Goal: Information Seeking & Learning: Check status

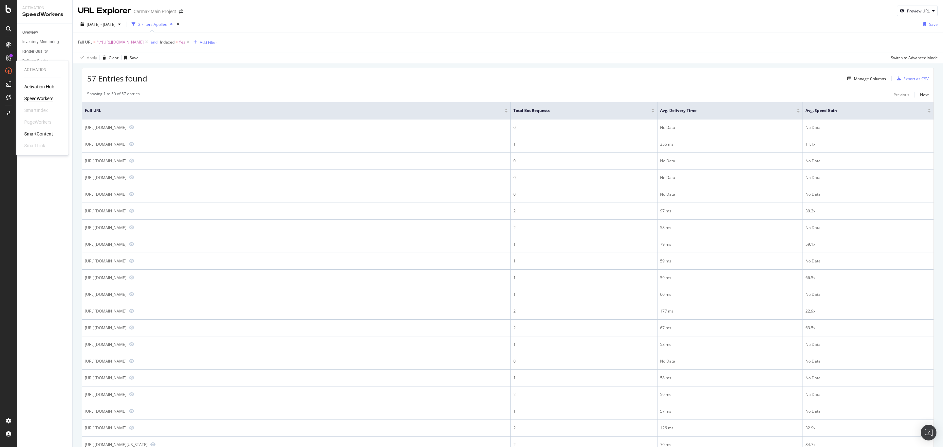
click at [36, 94] on div "Activation Hub SpeedWorkers SmartIndex PageWorkers SmartContent SmartLink" at bounding box center [42, 117] width 37 height 66
click at [38, 98] on div "SpeedWorkers" at bounding box center [38, 98] width 29 height 7
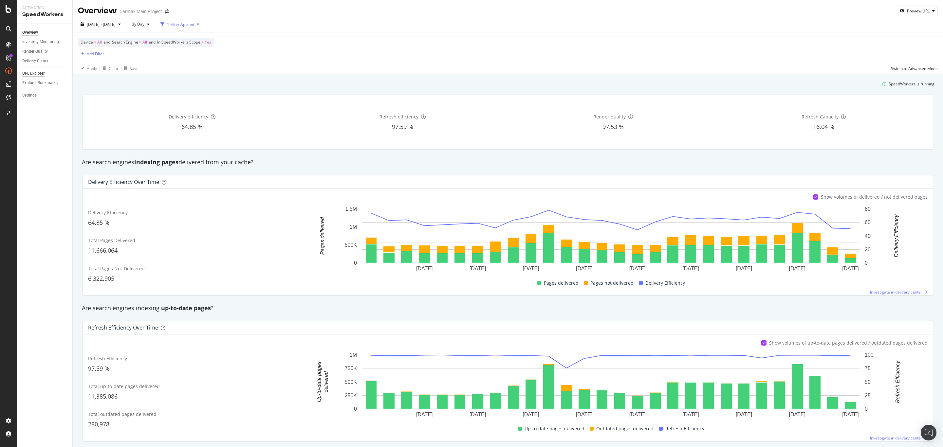
click at [35, 76] on div "URL Explorer" at bounding box center [33, 73] width 22 height 7
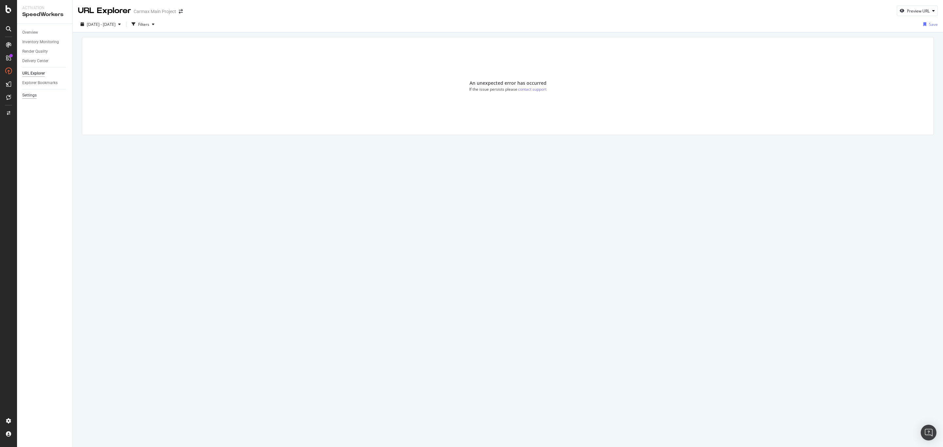
click at [35, 98] on div "Settings" at bounding box center [29, 95] width 14 height 7
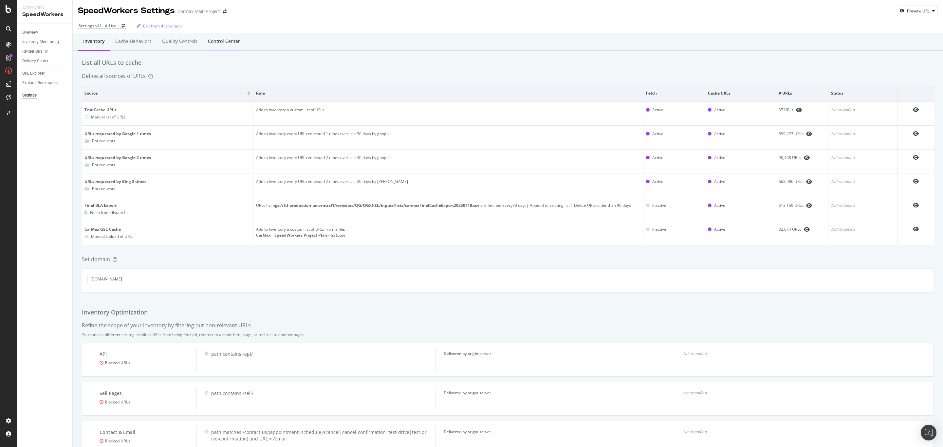
click at [232, 47] on div "Control Center" at bounding box center [224, 42] width 43 height 18
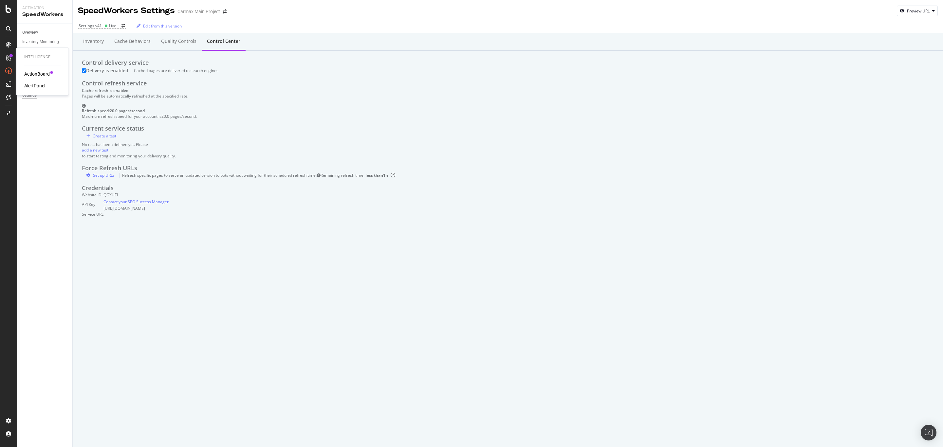
click at [34, 75] on div "ActionBoard" at bounding box center [37, 74] width 26 height 7
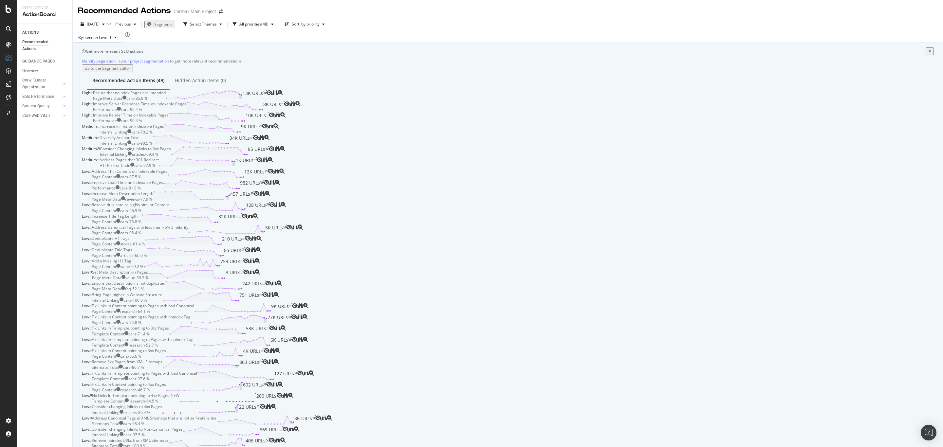
scroll to position [295, 0]
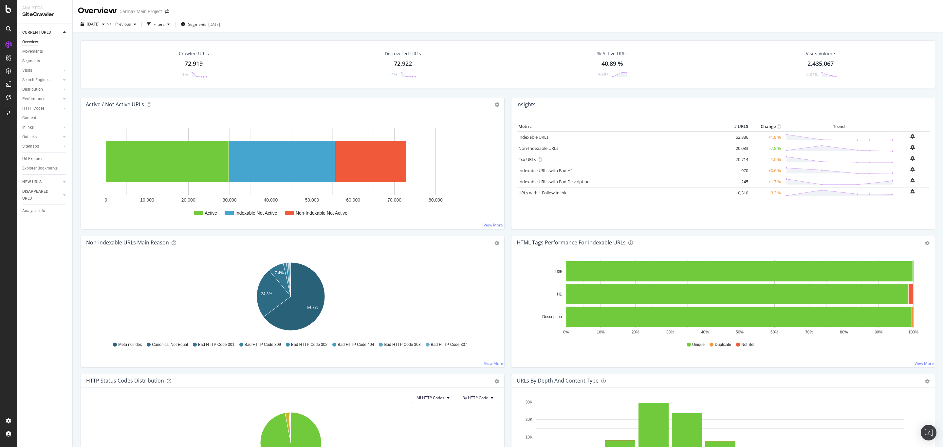
drag, startPoint x: 35, startPoint y: 159, endPoint x: 247, endPoint y: 166, distance: 212.4
click at [35, 159] on div "Url Explorer" at bounding box center [32, 159] width 20 height 7
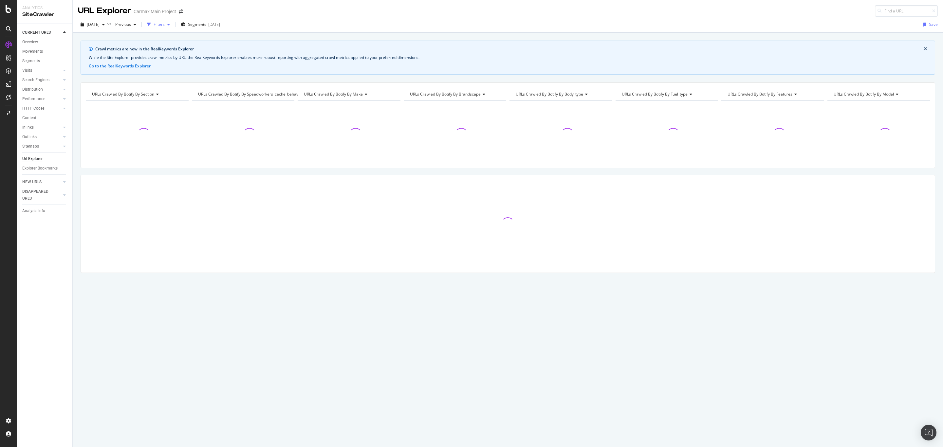
click at [165, 26] on div "Filters" at bounding box center [159, 25] width 11 height 6
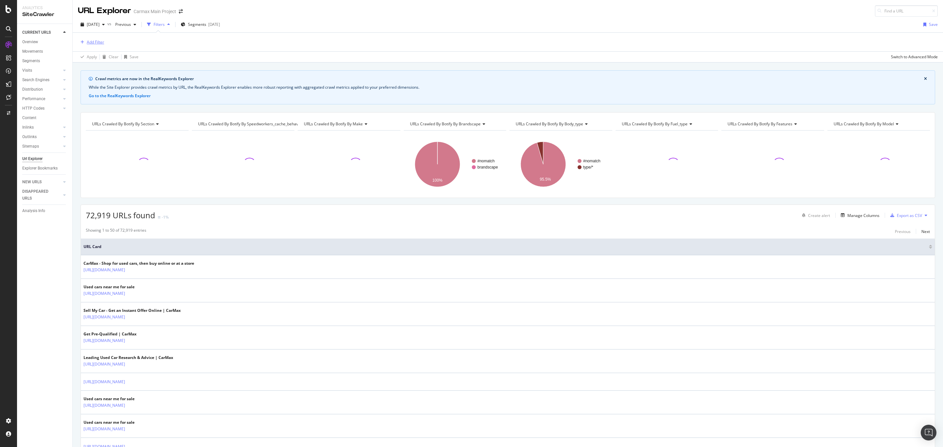
click at [91, 41] on div "Add Filter" at bounding box center [95, 42] width 17 height 6
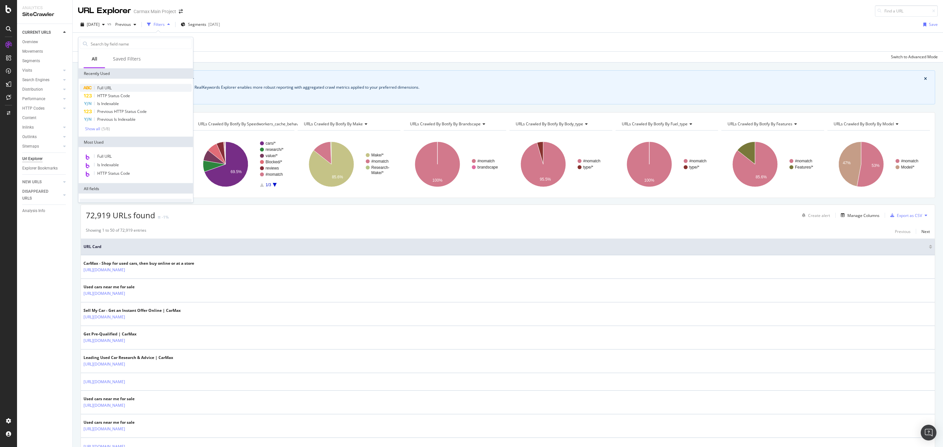
click at [105, 84] on div "Full URL" at bounding box center [136, 88] width 112 height 8
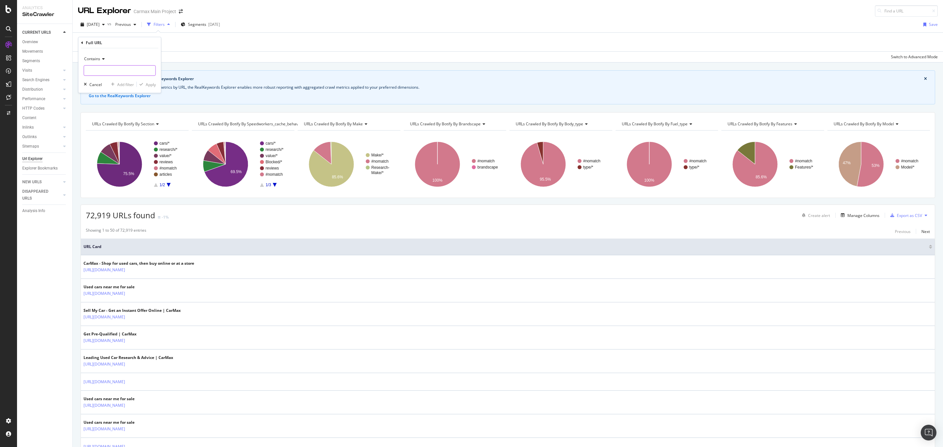
click at [109, 69] on input "text" at bounding box center [119, 71] width 71 height 10
paste input "https://www.carmax.com/car-financing/car-payment-calculator"
type input "https://www.carmax.com/car-financing/car-payment-calculator"
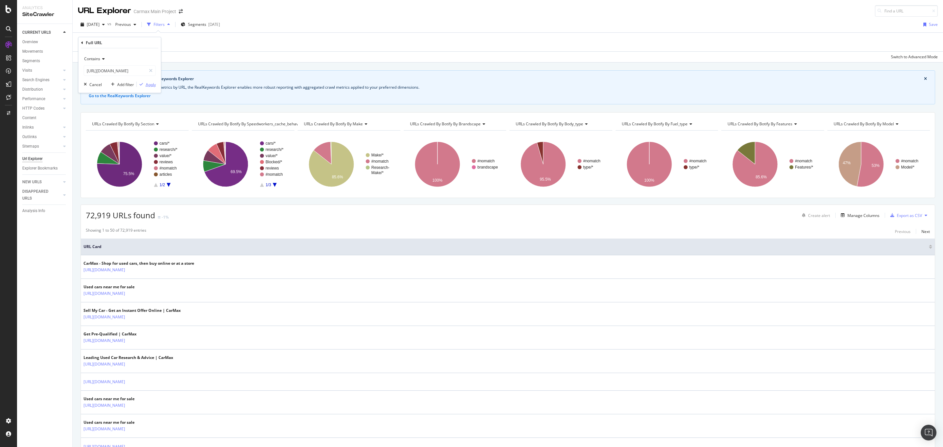
click at [154, 85] on div "Apply" at bounding box center [151, 85] width 10 height 6
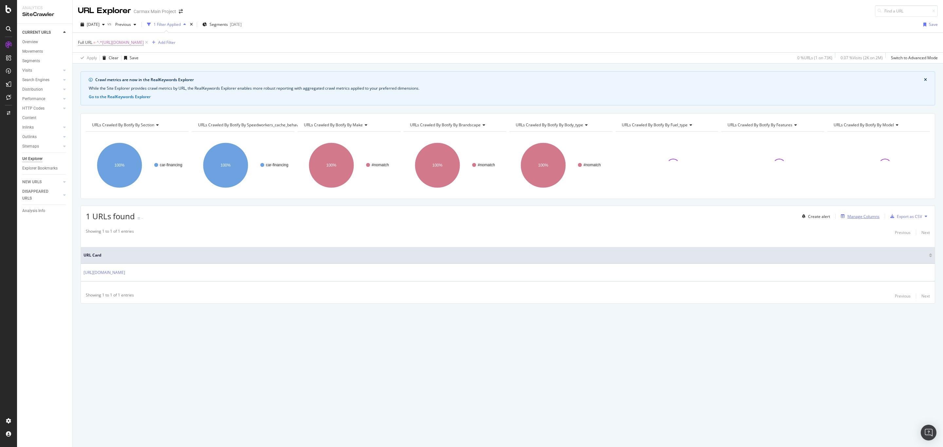
click at [858, 217] on div "Manage Columns" at bounding box center [864, 217] width 32 height 6
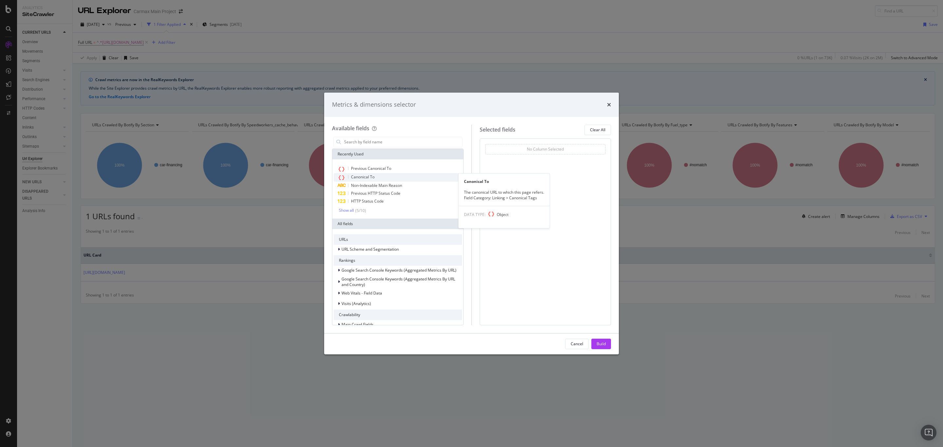
click at [369, 177] on span "Canonical To" at bounding box center [363, 177] width 24 height 6
click at [368, 168] on span "Previous Canonical To" at bounding box center [371, 169] width 40 height 6
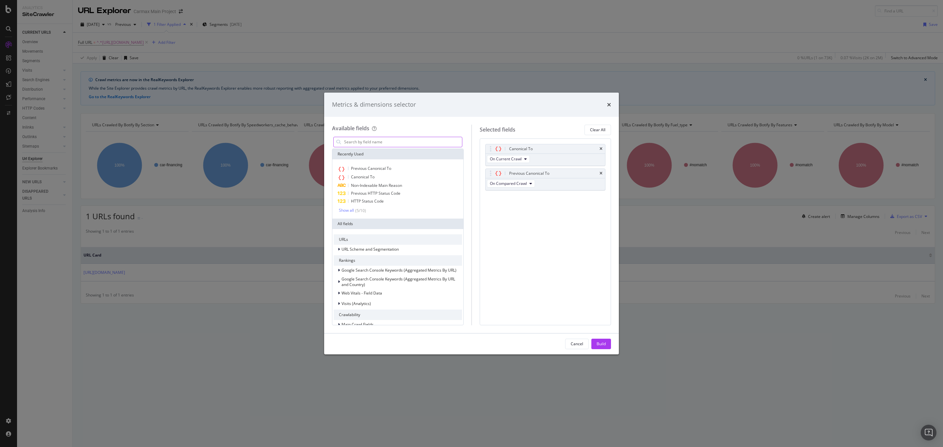
click at [362, 143] on input "modal" at bounding box center [403, 142] width 119 height 10
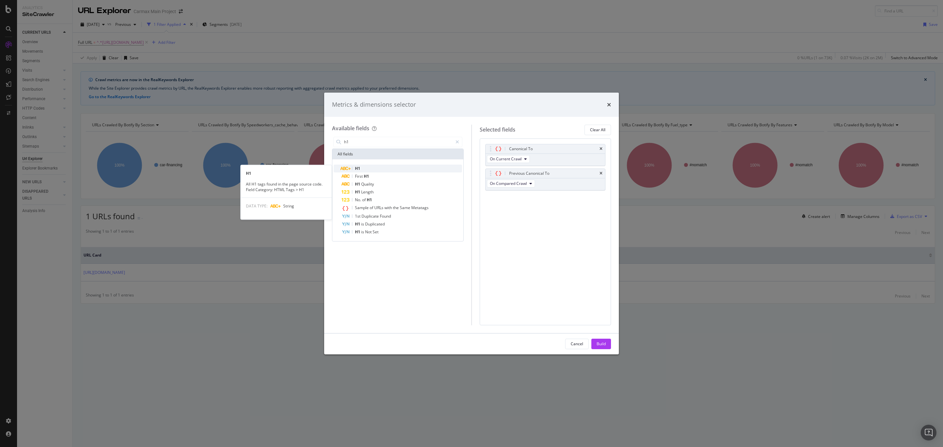
click at [362, 168] on div "H1" at bounding box center [402, 169] width 121 height 8
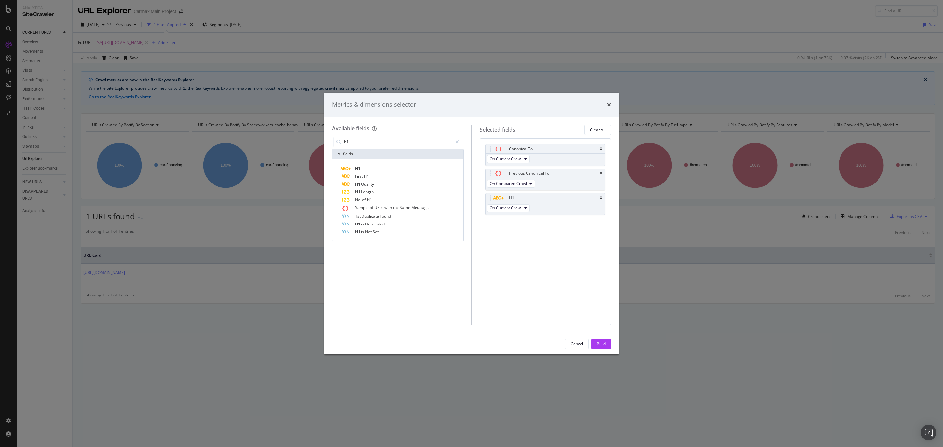
click at [362, 168] on div "H1" at bounding box center [402, 169] width 121 height 8
click at [356, 140] on input "h1" at bounding box center [398, 142] width 109 height 10
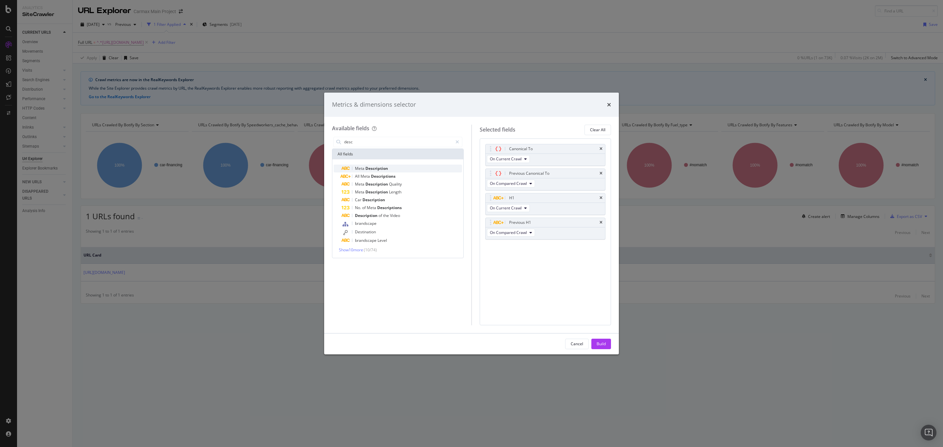
click at [361, 166] on span "Meta" at bounding box center [360, 169] width 10 height 6
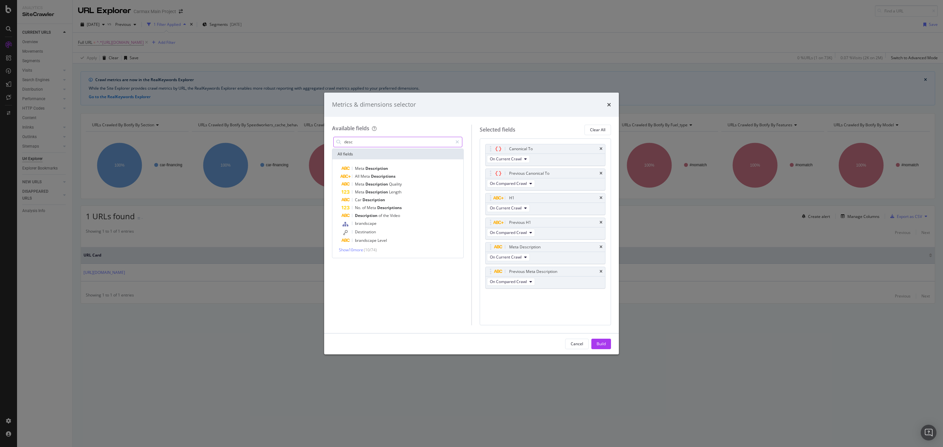
click at [371, 142] on input "desc" at bounding box center [398, 142] width 109 height 10
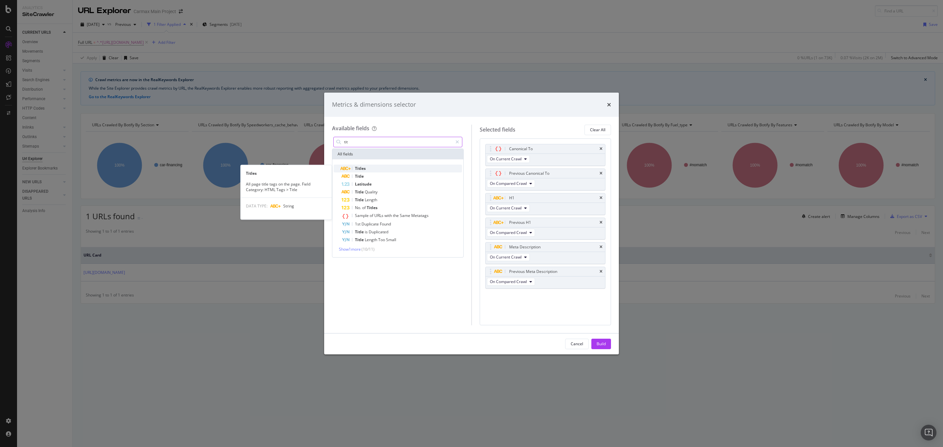
type input "tit"
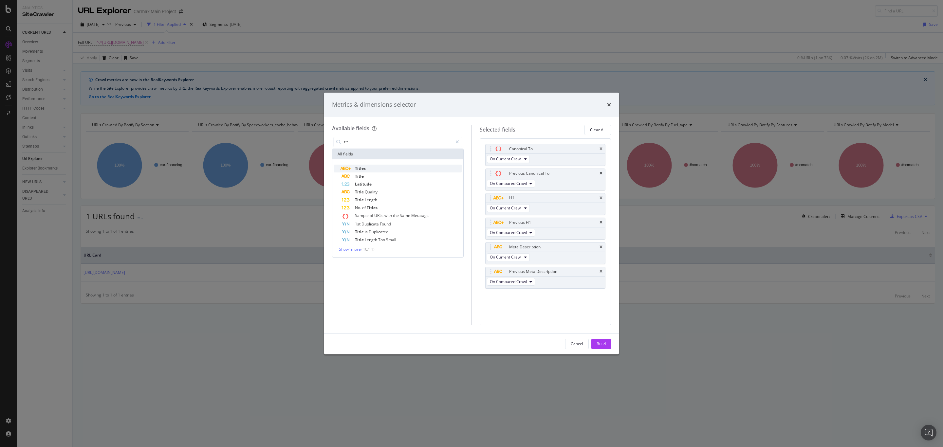
click at [365, 167] on span "Titles" at bounding box center [360, 169] width 11 height 6
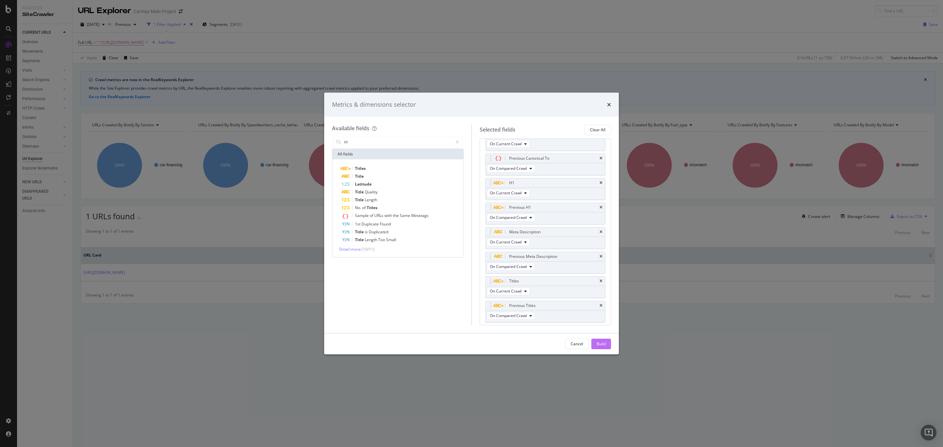
click at [601, 345] on div "Build" at bounding box center [601, 344] width 9 height 6
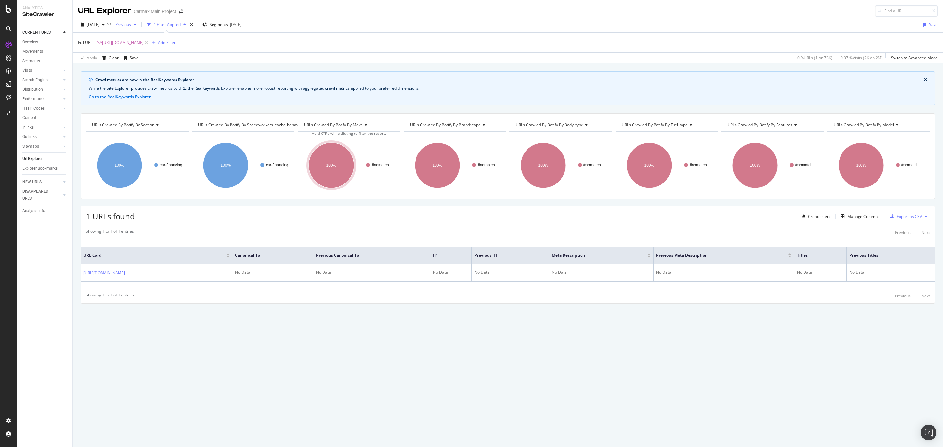
click at [131, 24] on span "Previous" at bounding box center [122, 25] width 18 height 6
click at [144, 47] on div "2025 Mar. 30th" at bounding box center [144, 44] width 35 height 6
click at [128, 25] on span "2025 Mar. 30th" at bounding box center [120, 25] width 15 height 6
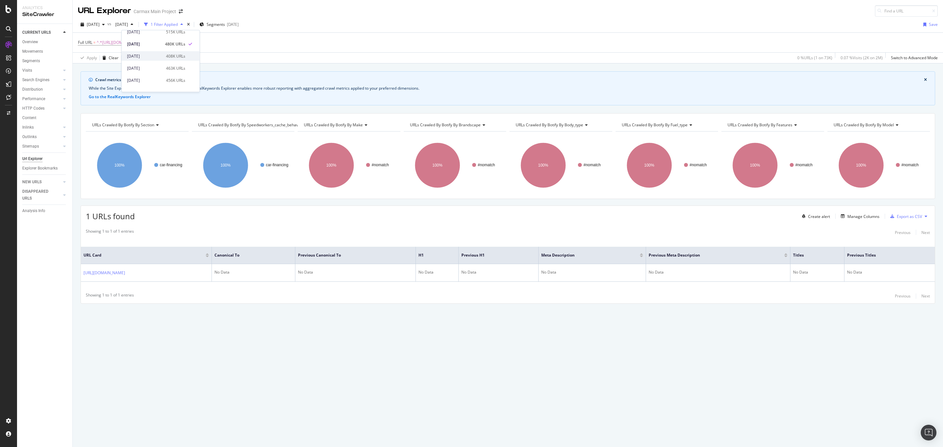
click at [152, 57] on div "2025 Feb. 23rd" at bounding box center [144, 56] width 35 height 6
click at [700, 7] on div "URL Explorer Carmax Main Project" at bounding box center [508, 8] width 871 height 17
click at [176, 44] on div "Add Filter" at bounding box center [166, 43] width 17 height 6
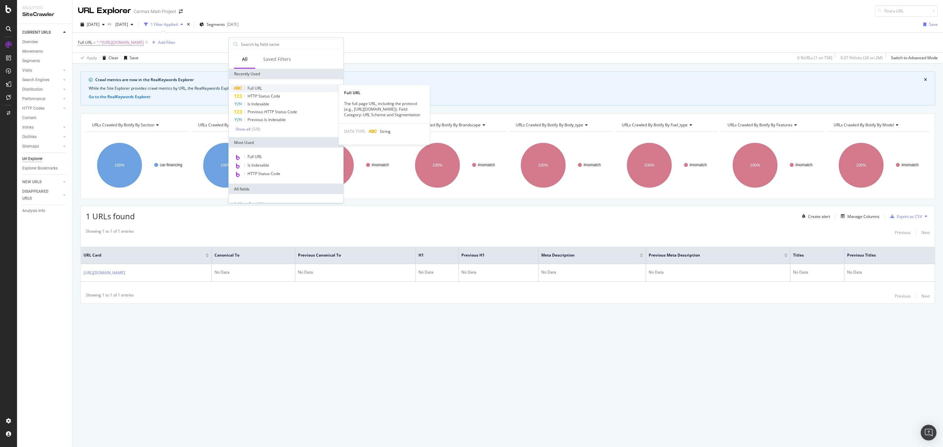
click at [255, 87] on span "Full URL" at bounding box center [255, 88] width 14 height 6
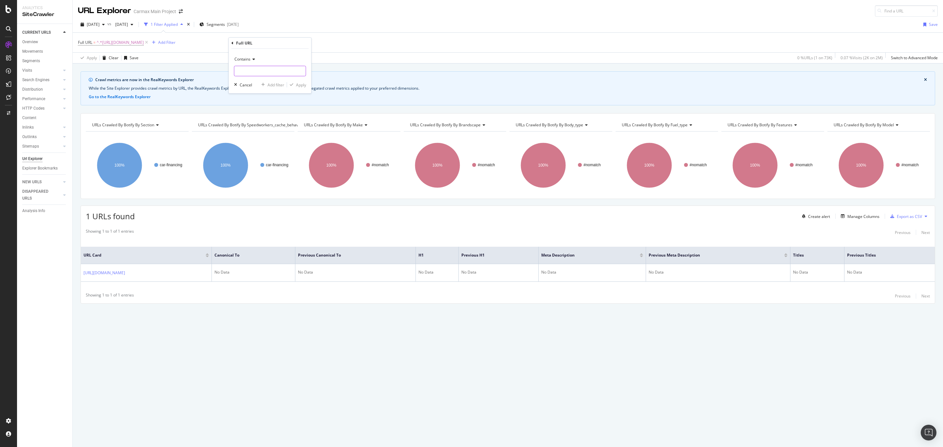
click at [274, 71] on input "text" at bounding box center [270, 71] width 71 height 10
paste input "https://www.carmax.com/car-financing/carmax-auto-finance"
type input "https://www.carmax.com/car-financing/carmax-auto-finance"
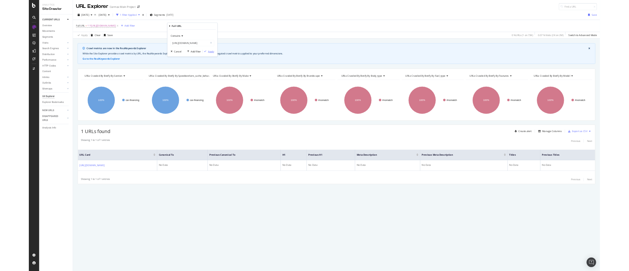
scroll to position [0, 0]
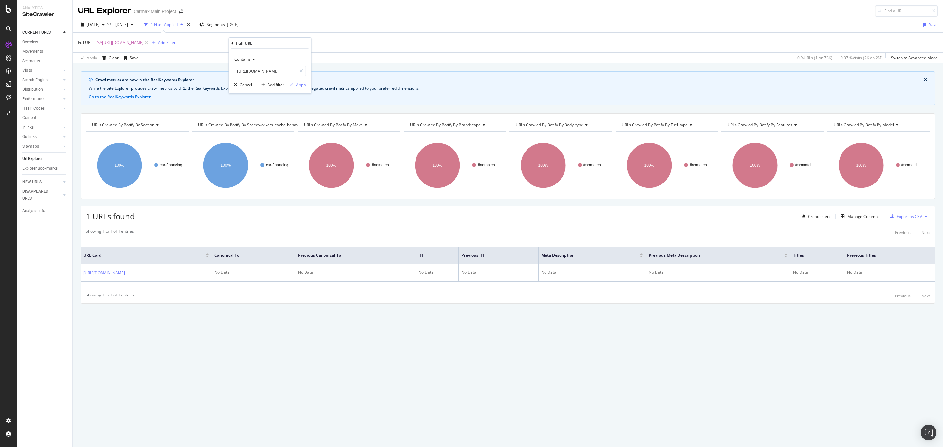
click at [297, 86] on div "Apply" at bounding box center [301, 85] width 10 height 6
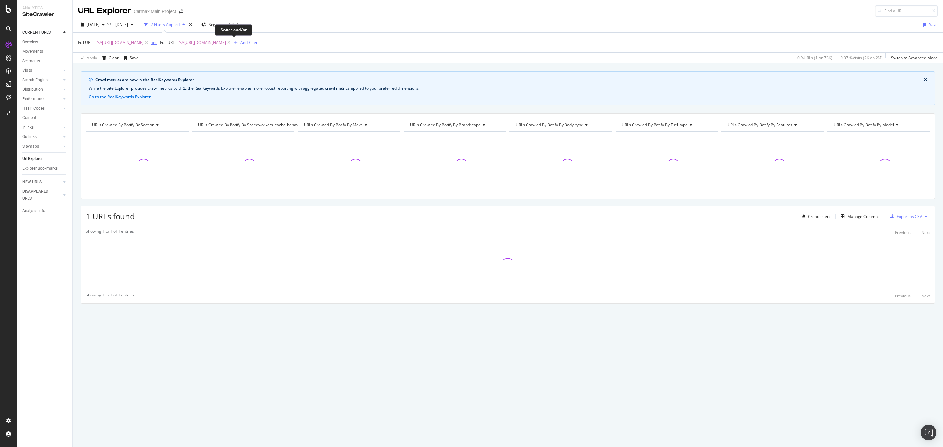
click at [158, 43] on div "and" at bounding box center [154, 43] width 7 height 6
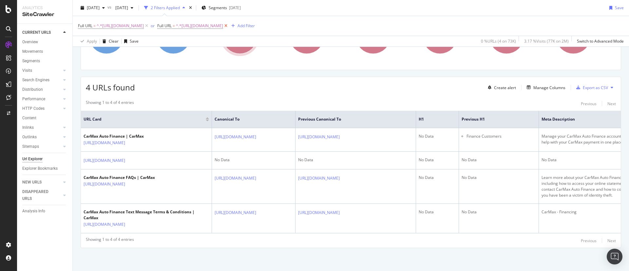
click at [229, 26] on icon at bounding box center [226, 26] width 6 height 7
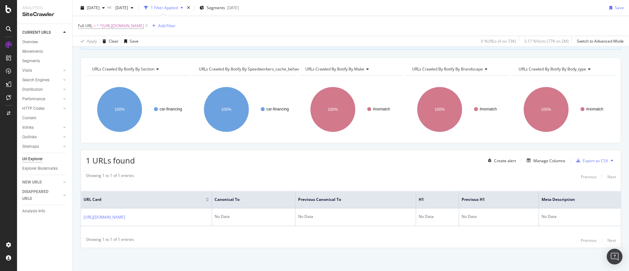
scroll to position [56, 0]
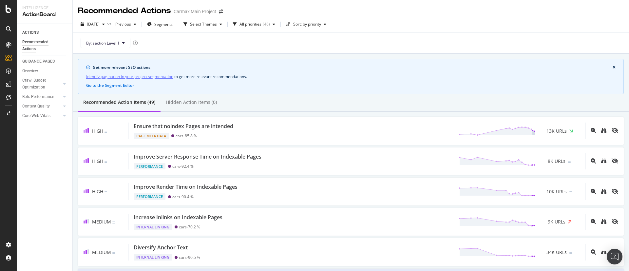
scroll to position [295, 0]
